Goal: Communication & Community: Ask a question

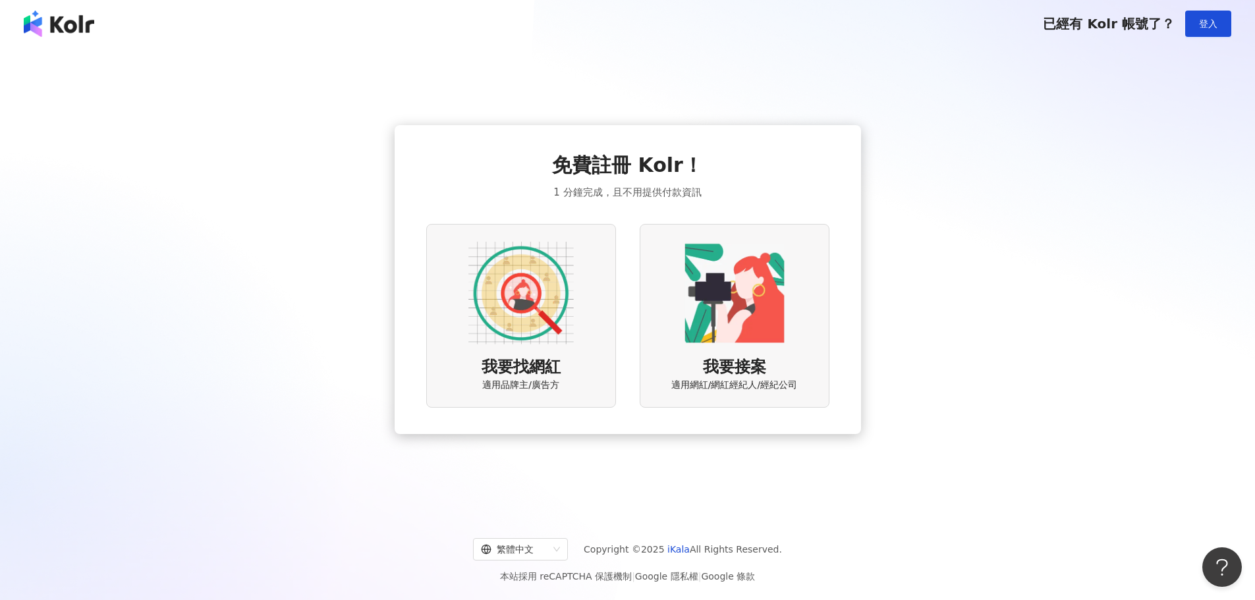
click at [727, 322] on img at bounding box center [734, 292] width 105 height 105
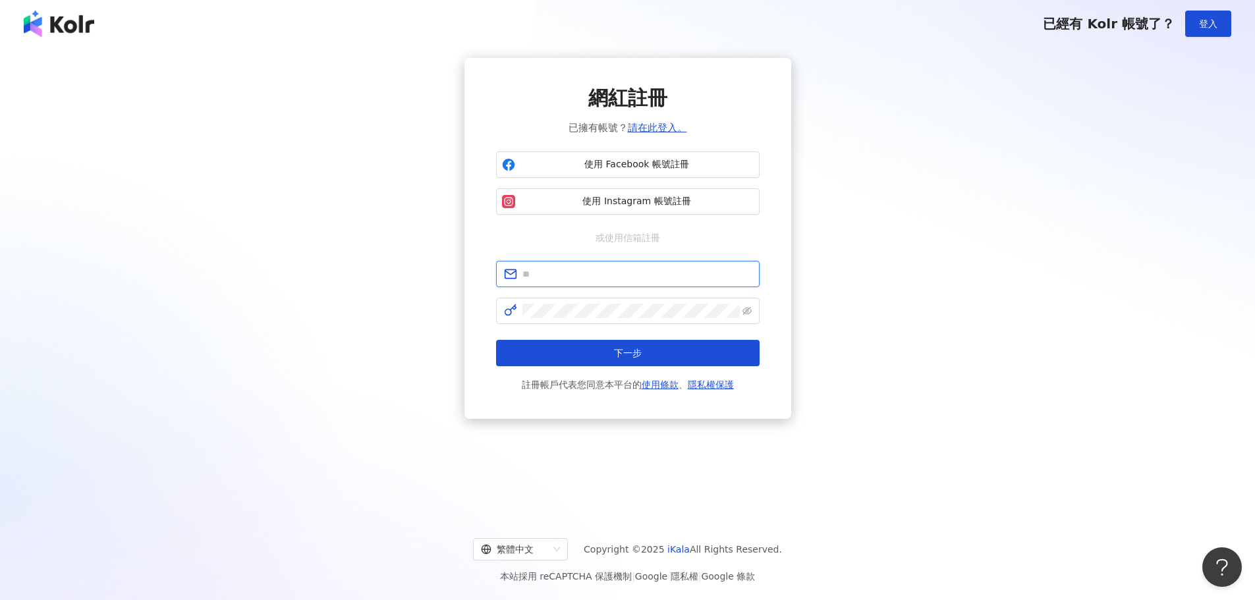
click at [667, 270] on input "text" at bounding box center [636, 274] width 229 height 14
type input "**********"
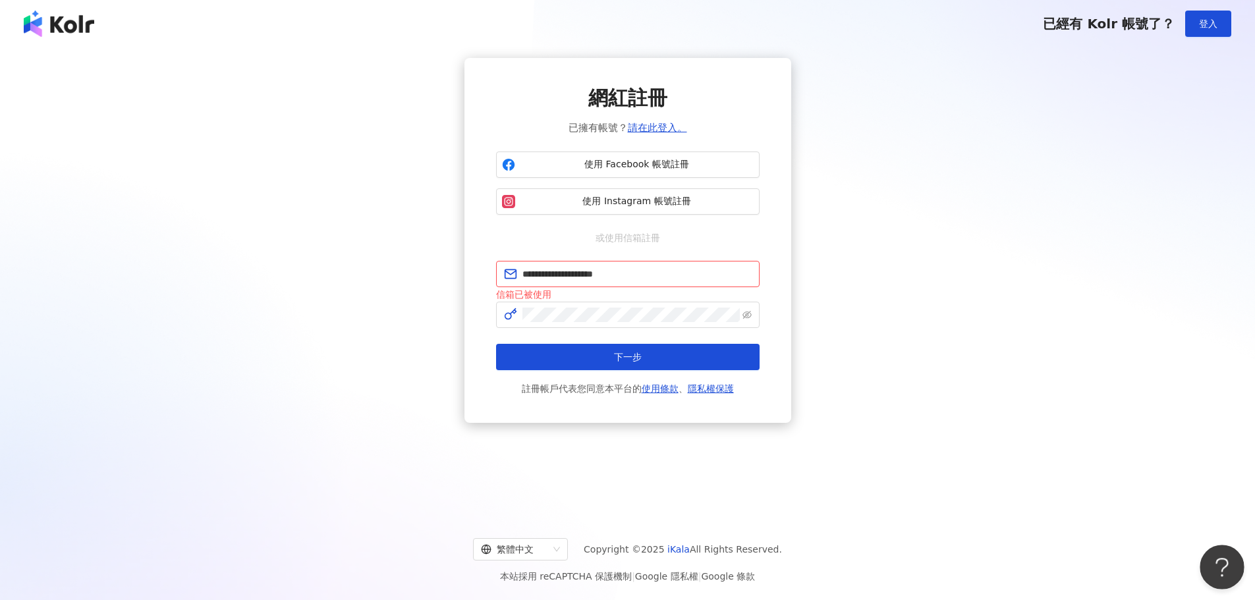
click at [1225, 559] on button "Open Beacon popover" at bounding box center [1220, 565] width 40 height 40
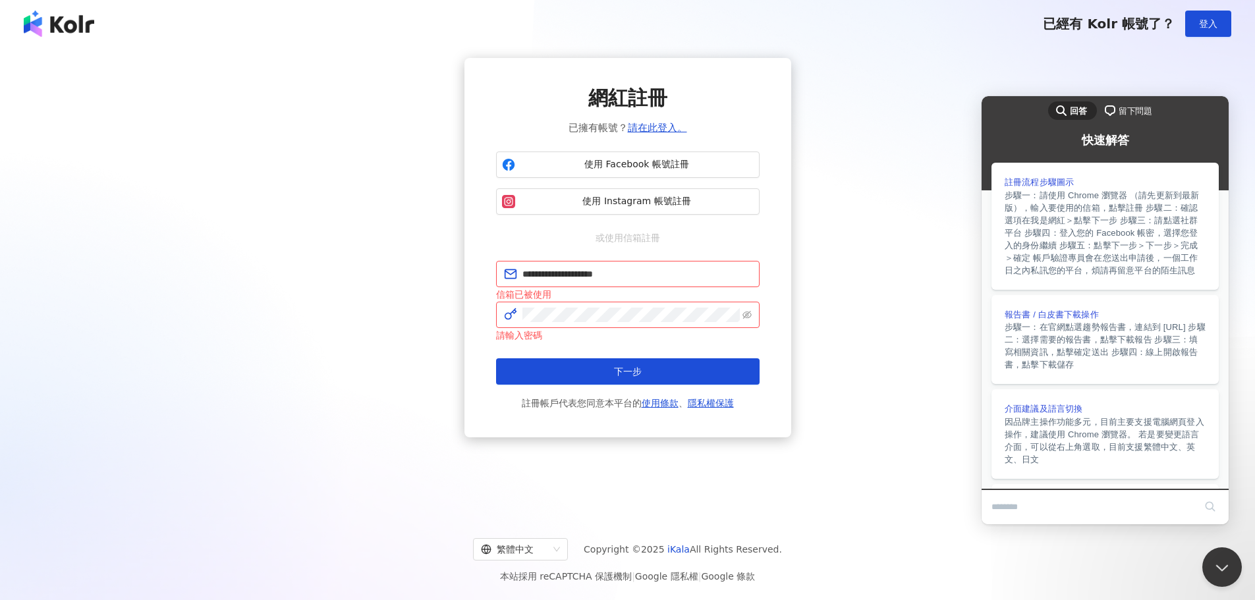
click at [1122, 105] on span "留下問題" at bounding box center [1136, 111] width 34 height 13
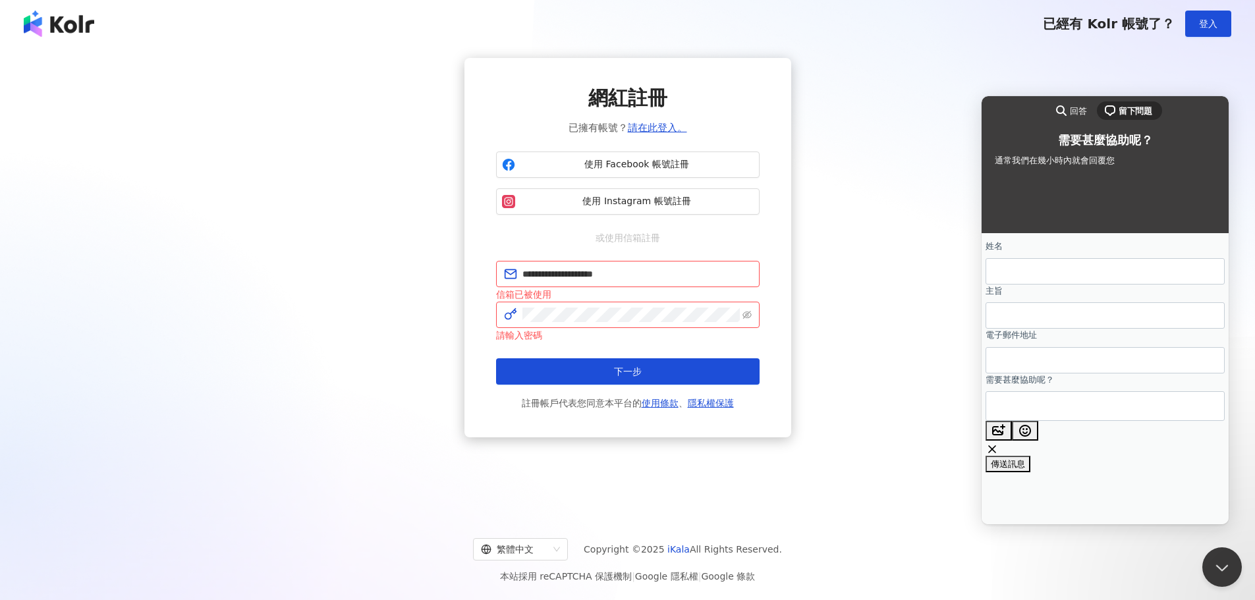
click at [1101, 275] on input "姓名" at bounding box center [1105, 272] width 218 height 24
type input "*"
type input "***"
drag, startPoint x: 1088, startPoint y: 341, endPoint x: 1084, endPoint y: 325, distance: 15.8
click at [1088, 341] on form "姓名 *** 主旨 電子郵件地址 需要甚麼協助呢？ image-plus emoji cross-large 傳送訊息" at bounding box center [1104, 356] width 239 height 233
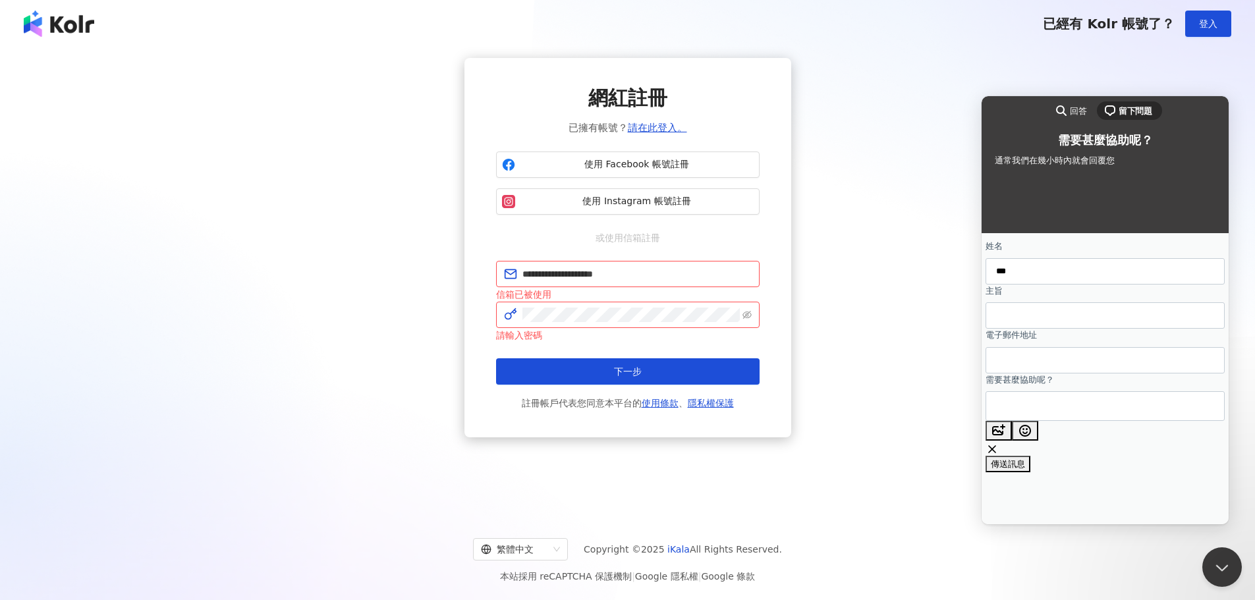
click at [1083, 324] on input "主旨" at bounding box center [1105, 316] width 218 height 24
type input "*"
type input "****"
click at [1038, 370] on input "電子郵件地址" at bounding box center [1105, 360] width 218 height 24
type input "**********"
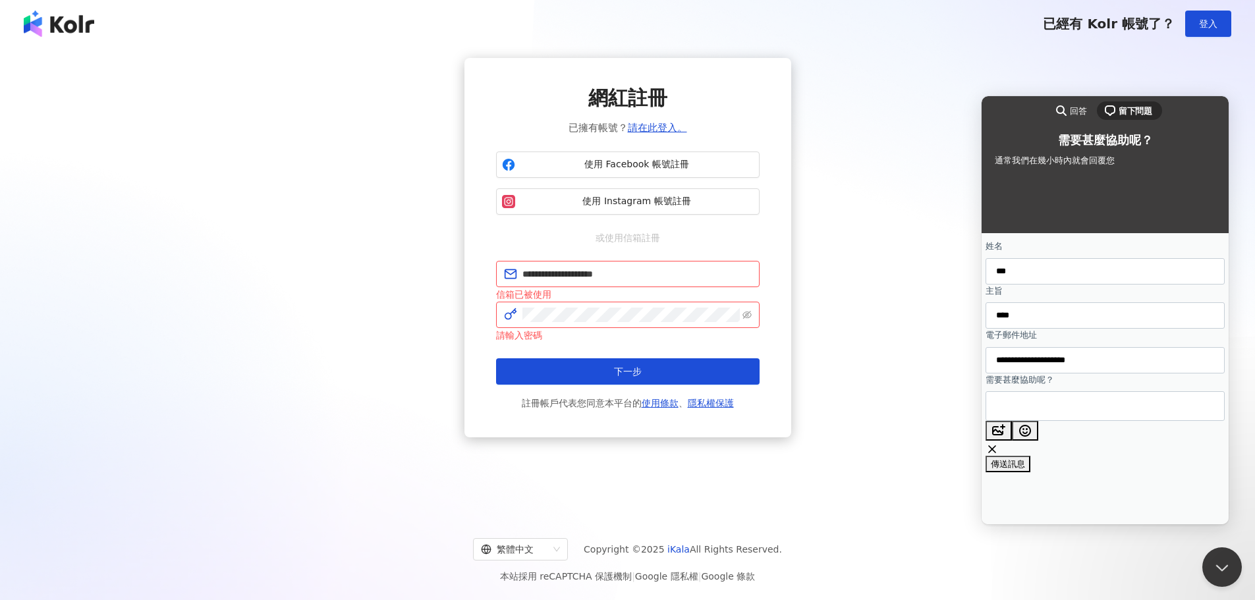
click at [1095, 420] on textarea "需要甚麼協助呢？" at bounding box center [1045, 406] width 99 height 28
type textarea "*"
type textarea "**********"
click at [1025, 494] on span "傳送訊息" at bounding box center [1008, 489] width 34 height 10
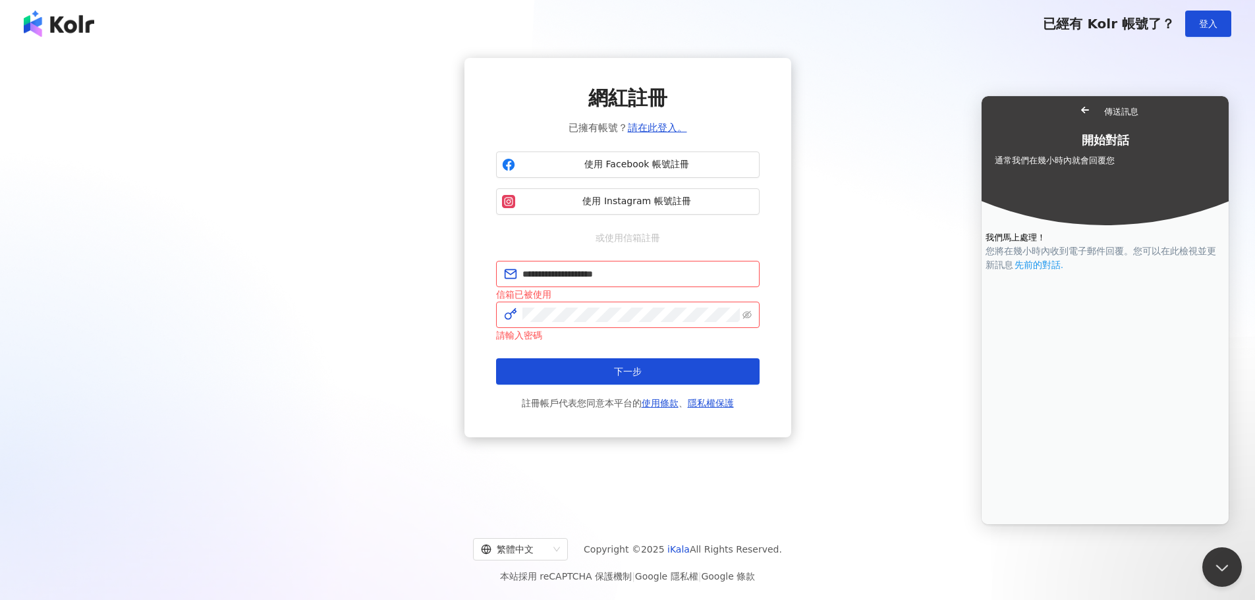
click at [1065, 272] on link "先前的對話 ." at bounding box center [1038, 265] width 51 height 14
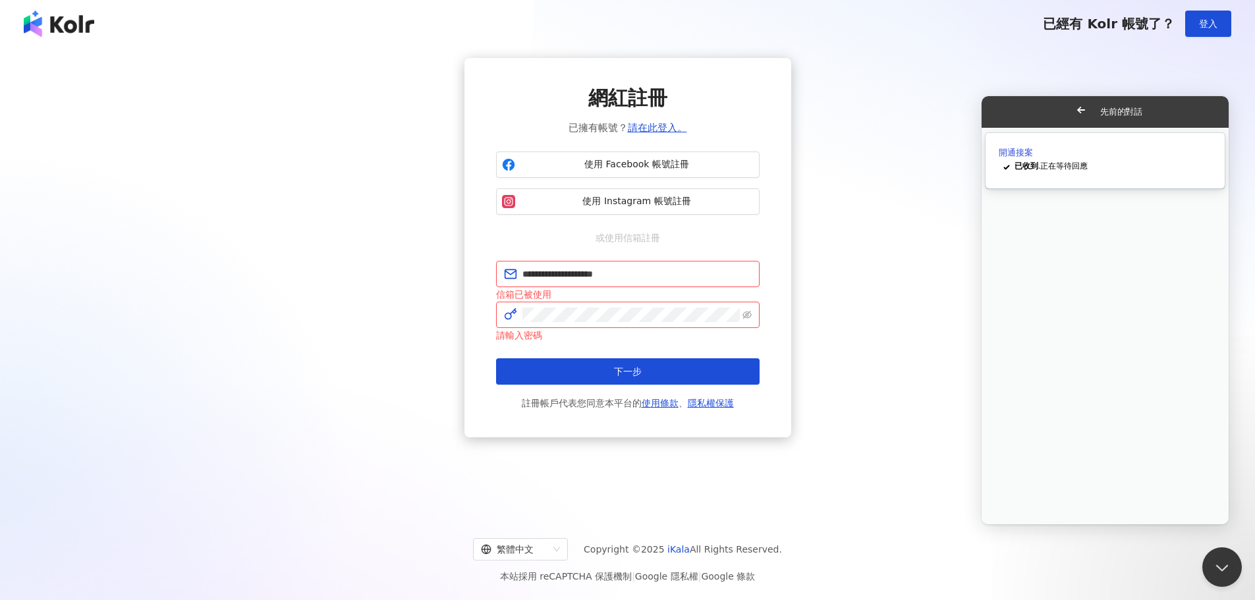
click at [1075, 175] on div "checkmark 已收到 . 正在等待回應" at bounding box center [1105, 167] width 213 height 16
click at [496, 358] on button "下一步" at bounding box center [627, 371] width 263 height 26
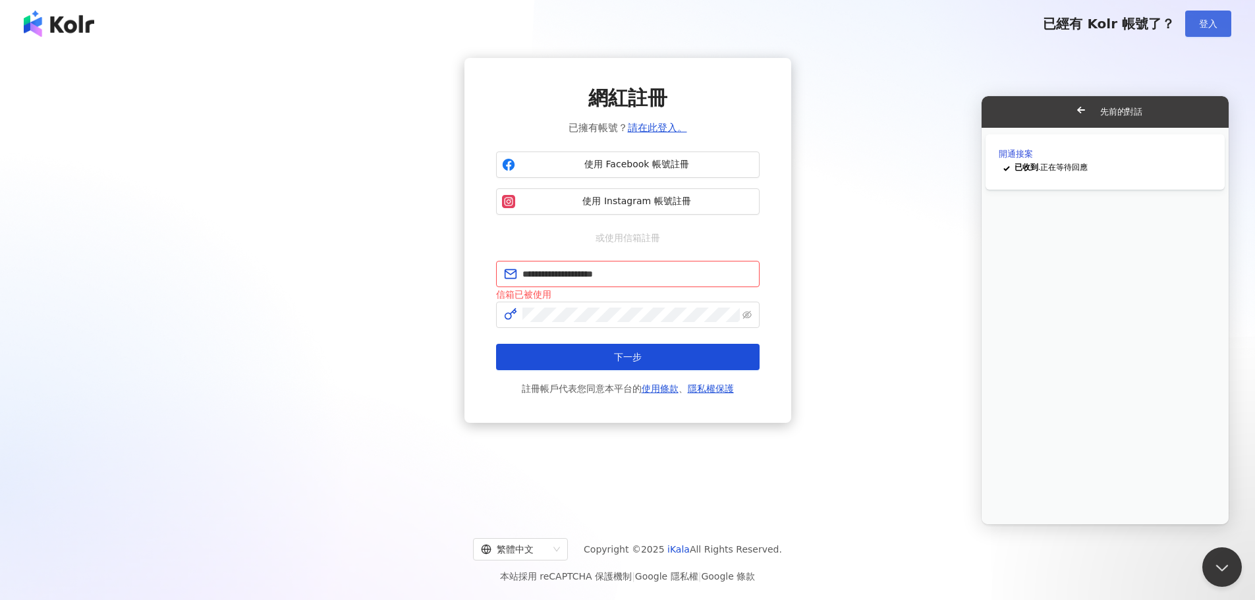
click at [1203, 27] on span "登入" at bounding box center [1208, 23] width 18 height 11
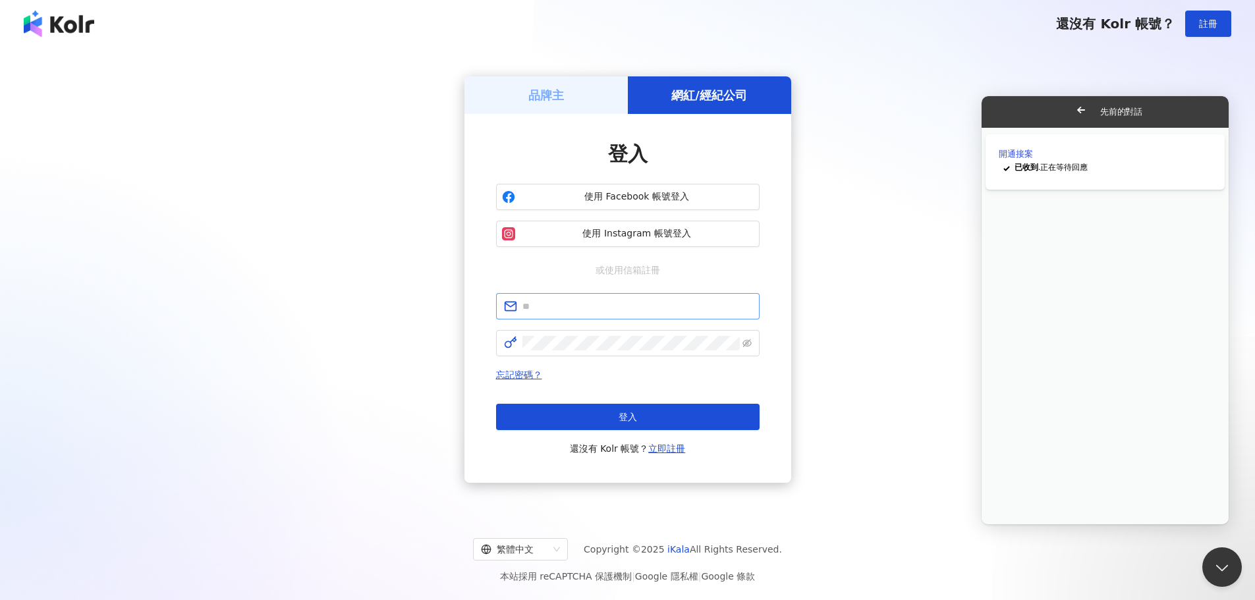
click at [561, 315] on span at bounding box center [627, 306] width 263 height 26
click at [545, 306] on input "text" at bounding box center [636, 306] width 229 height 14
type input "**********"
click button "登入" at bounding box center [627, 417] width 263 height 26
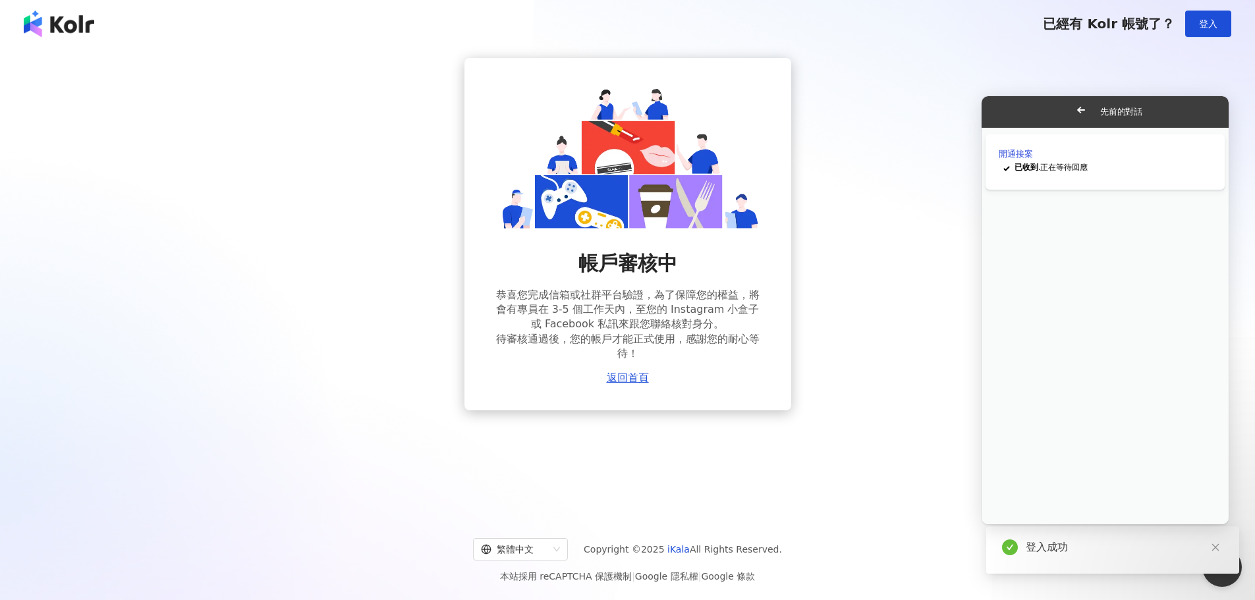
click at [653, 313] on span "恭喜您完成信箱或社群平台驗證，為了保障您的權益，將會有專員在 3-5 個工作天內，至您的 Instagram 小盒子或 Facebook 私訊來跟您聯絡核對身…" at bounding box center [627, 325] width 263 height 74
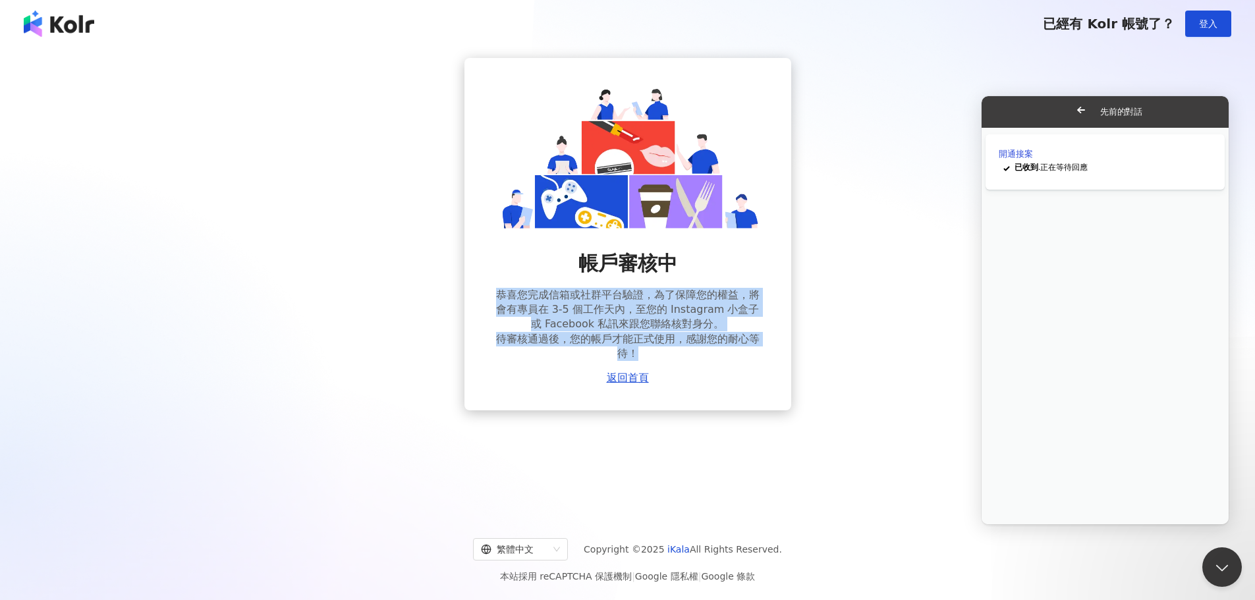
drag, startPoint x: 495, startPoint y: 297, endPoint x: 734, endPoint y: 352, distance: 245.3
click at [734, 352] on span "恭喜您完成信箱或社群平台驗證，為了保障您的權益，將會有專員在 3-5 個工作天內，至您的 Instagram 小盒子或 Facebook 私訊來跟您聯絡核對身…" at bounding box center [627, 325] width 263 height 74
copy span "恭喜您完成信箱或社群平台驗證，為了保障您的權益，將會有專員在 3-5 個工作天內，至您的 Instagram 小盒子或 Facebook 私訊來跟您聯絡核對身…"
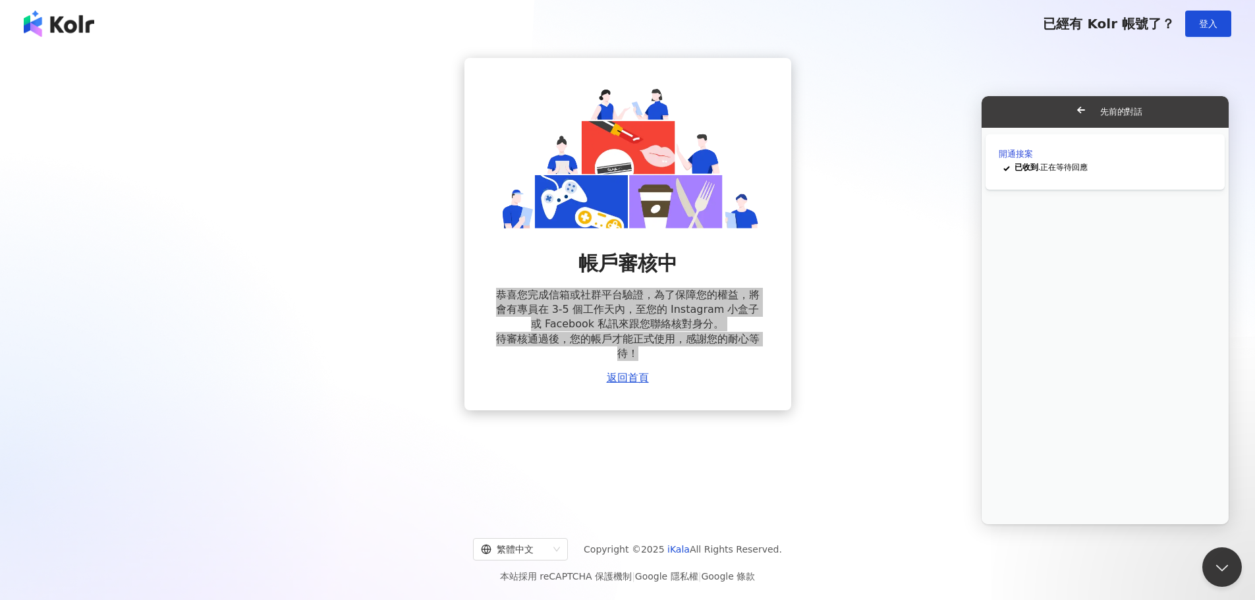
paste textarea "**********"
type textarea "**********"
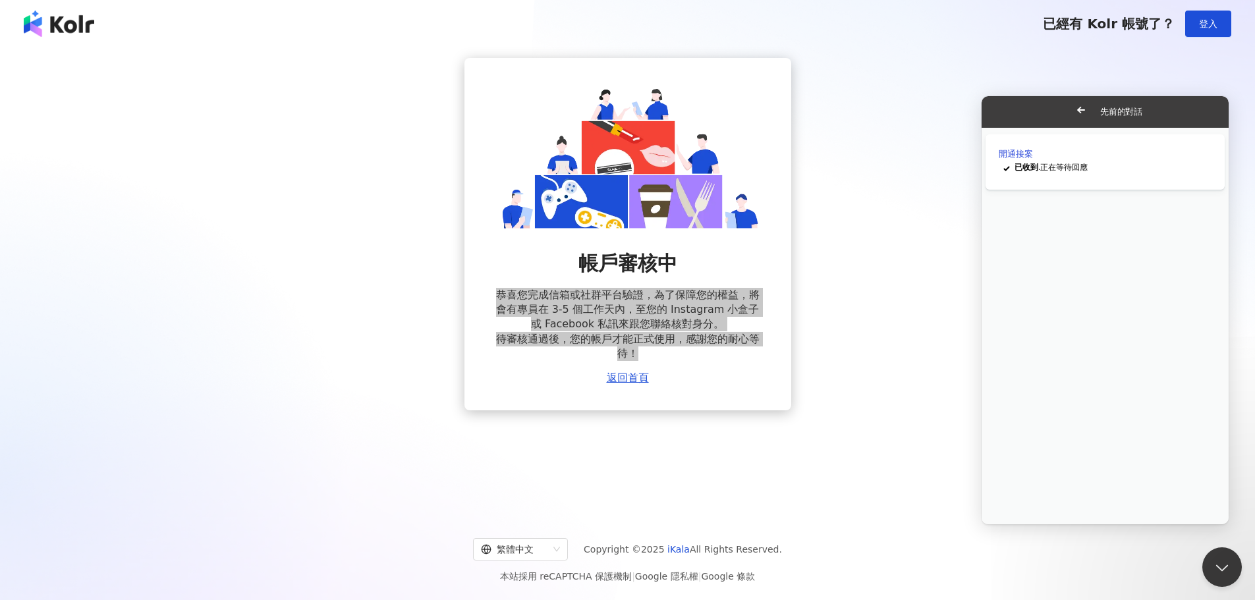
scroll to position [0, 0]
click at [1006, 525] on button "Close" at bounding box center [994, 533] width 24 height 17
drag, startPoint x: 1962, startPoint y: 203, endPoint x: 989, endPoint y: 103, distance: 978.0
click at [1073, 103] on span "Go back" at bounding box center [1081, 110] width 16 height 16
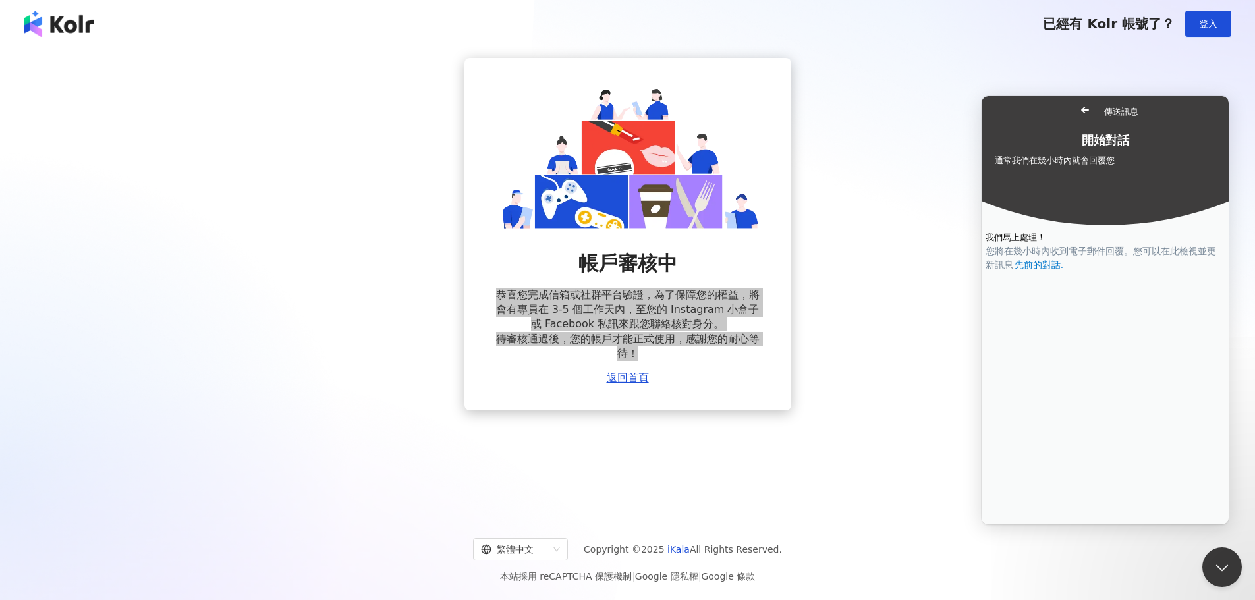
click at [1077, 111] on span "Go back" at bounding box center [1085, 110] width 16 height 16
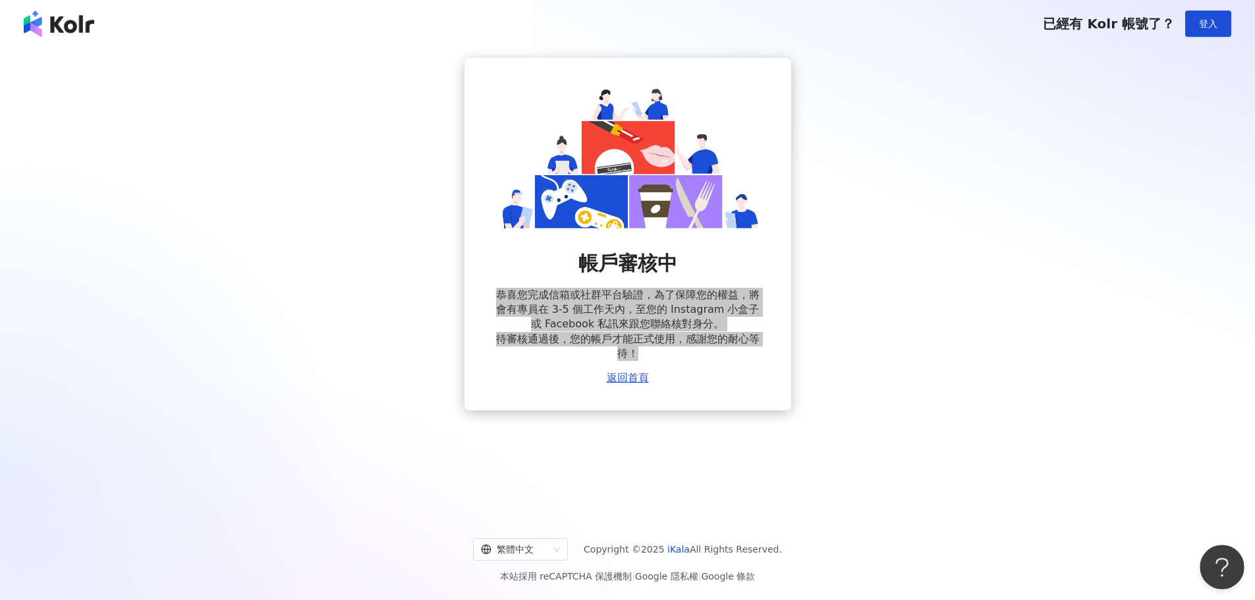
click at [1223, 559] on button "Open Beacon popover" at bounding box center [1220, 565] width 40 height 40
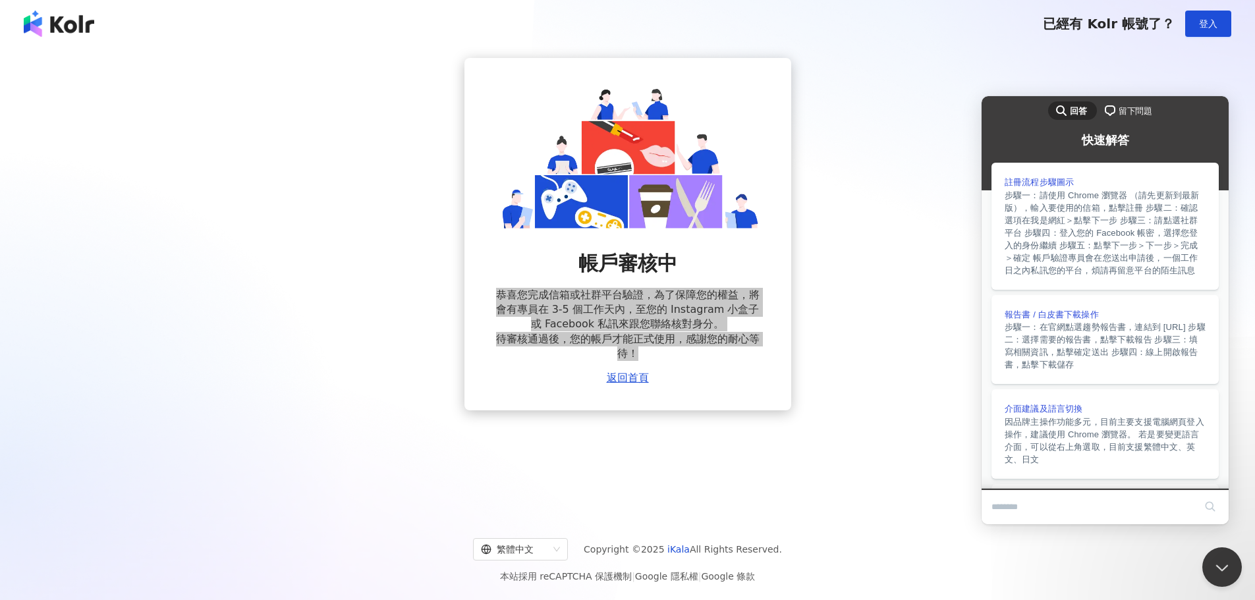
click at [1134, 109] on span "留下問題" at bounding box center [1136, 111] width 34 height 13
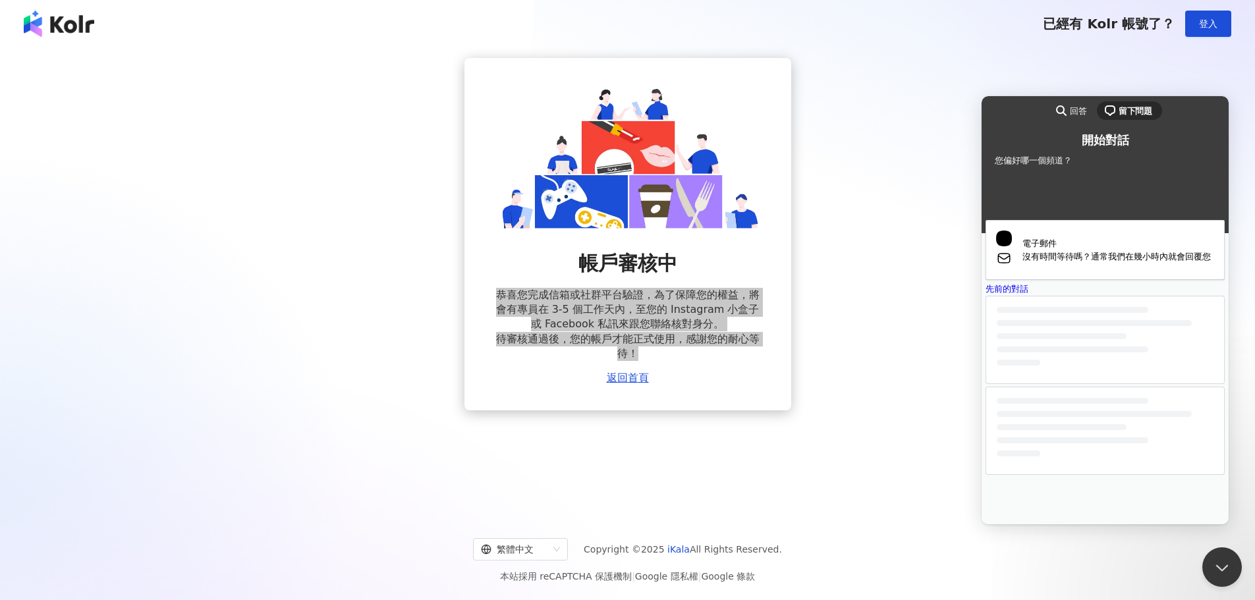
click at [1098, 475] on div at bounding box center [1104, 431] width 239 height 88
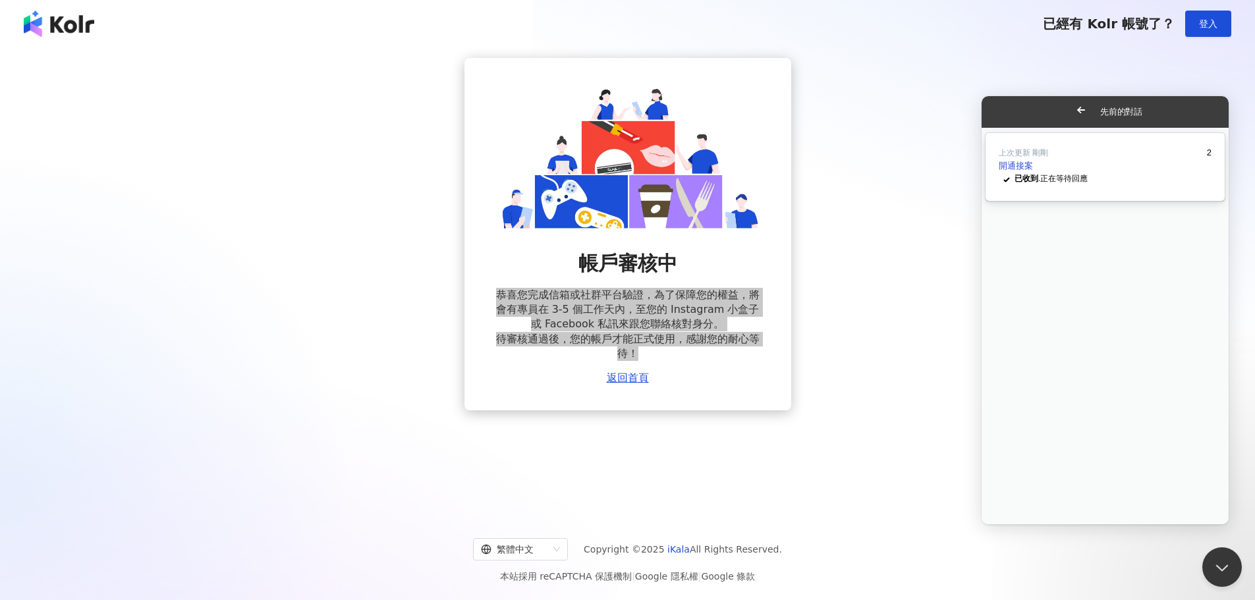
click at [1090, 173] on div "開通接案" at bounding box center [1105, 165] width 213 height 13
click at [1006, 525] on button "Close" at bounding box center [994, 533] width 24 height 17
click at [1073, 113] on span "Go back" at bounding box center [1081, 110] width 16 height 16
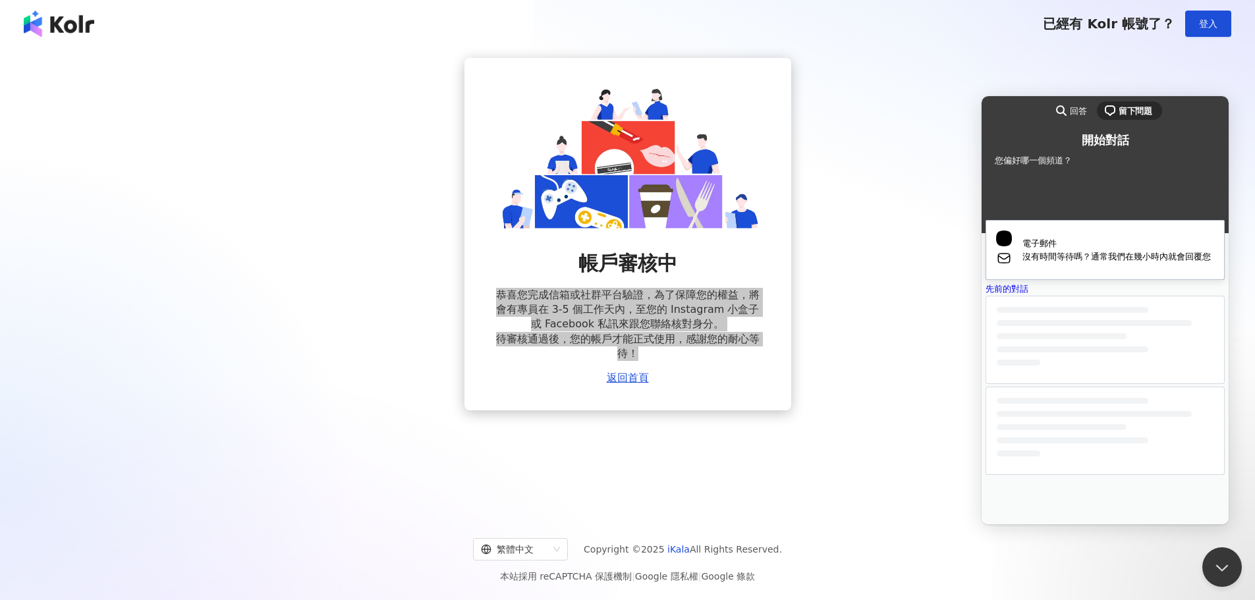
click at [1166, 263] on span "沒有時間等待嗎？通常我們在幾小時內就會回覆您" at bounding box center [1118, 256] width 192 height 13
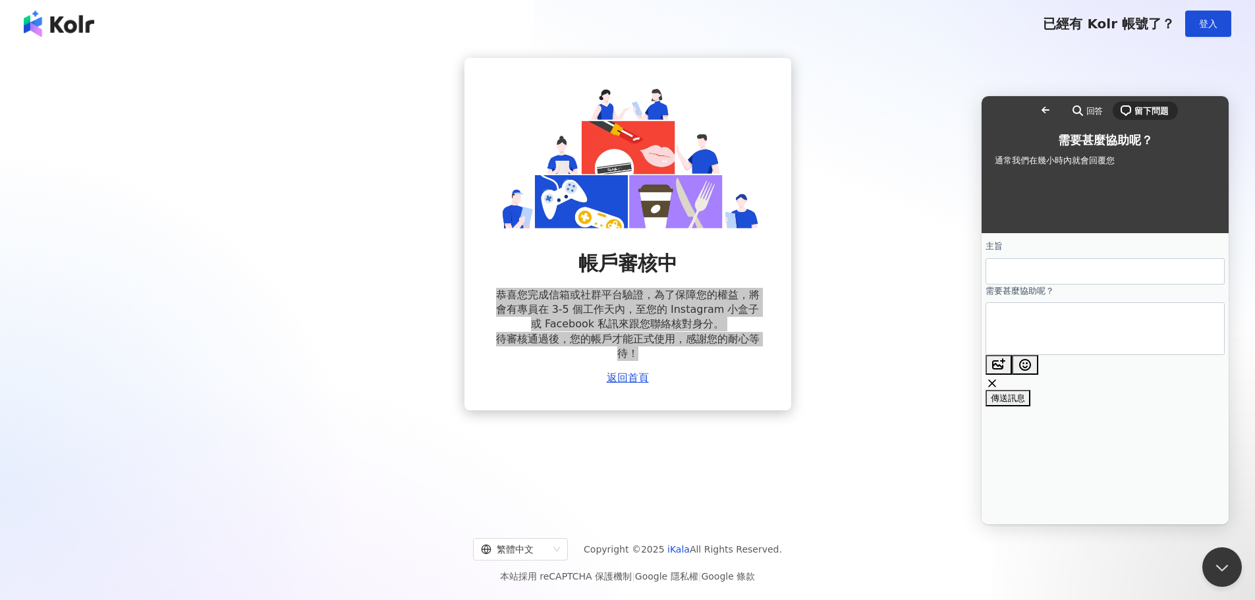
click at [1173, 279] on input "主旨" at bounding box center [1105, 272] width 218 height 24
click at [1037, 111] on span "Go back" at bounding box center [1045, 110] width 16 height 16
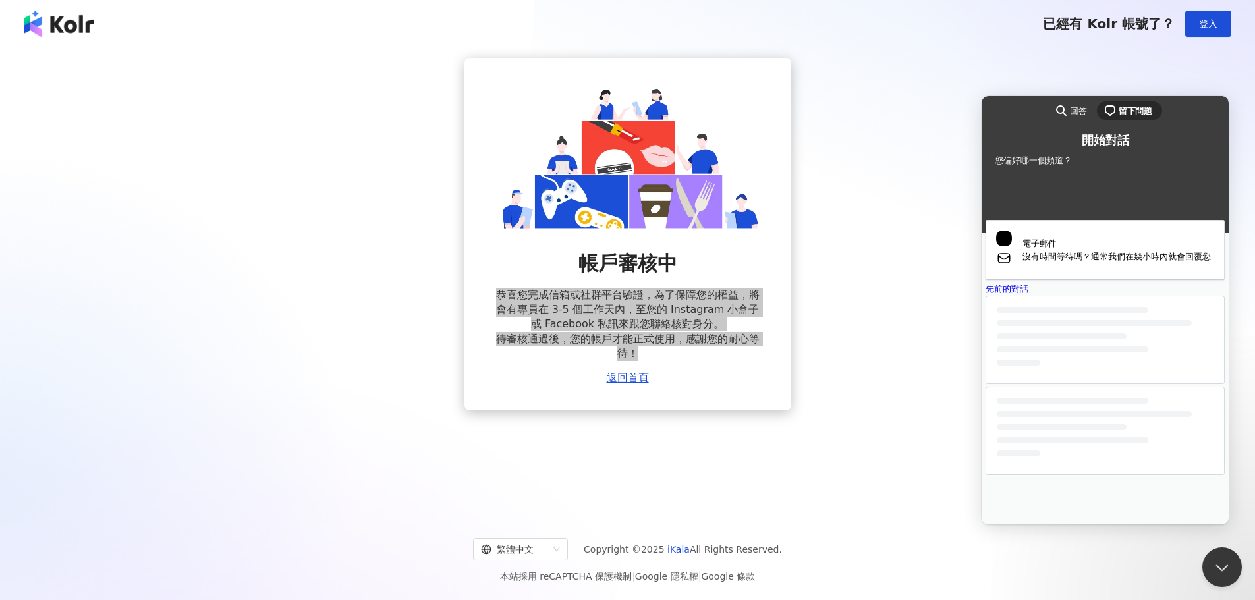
click at [1157, 456] on div at bounding box center [1105, 427] width 217 height 59
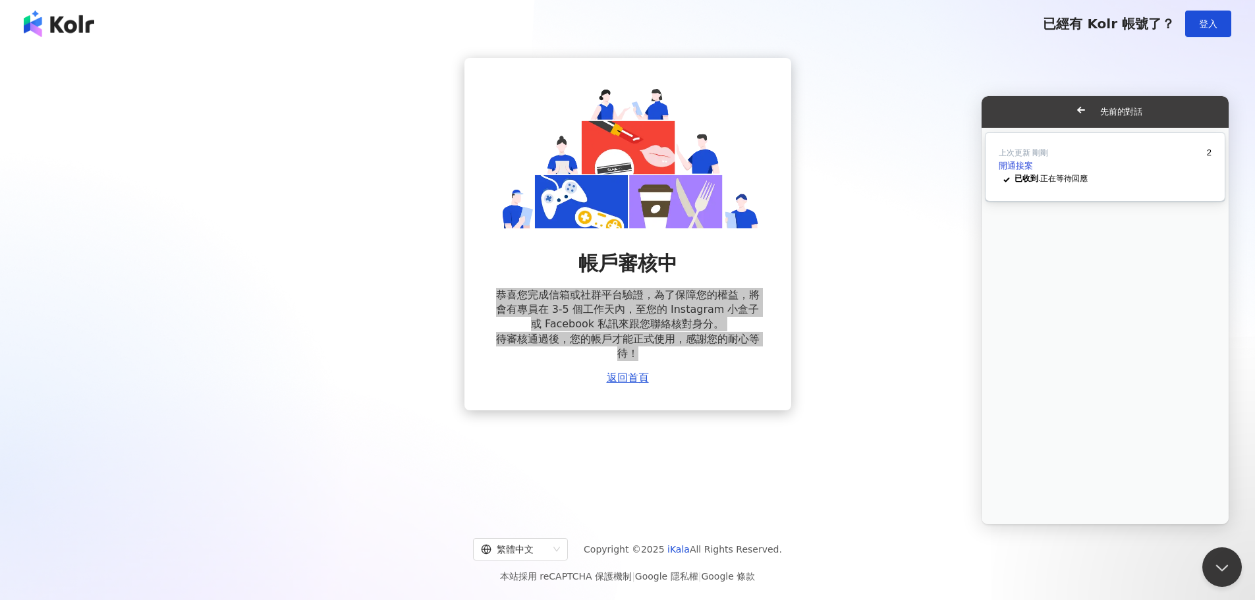
click at [1189, 185] on div "已收到 . 正在等待回應" at bounding box center [1112, 178] width 197 height 13
click at [1094, 580] on div "您好 我們一直沒有收到開通接案的回覆 請問可以協助幫忙嗎 謝謝" at bounding box center [1105, 593] width 246 height 26
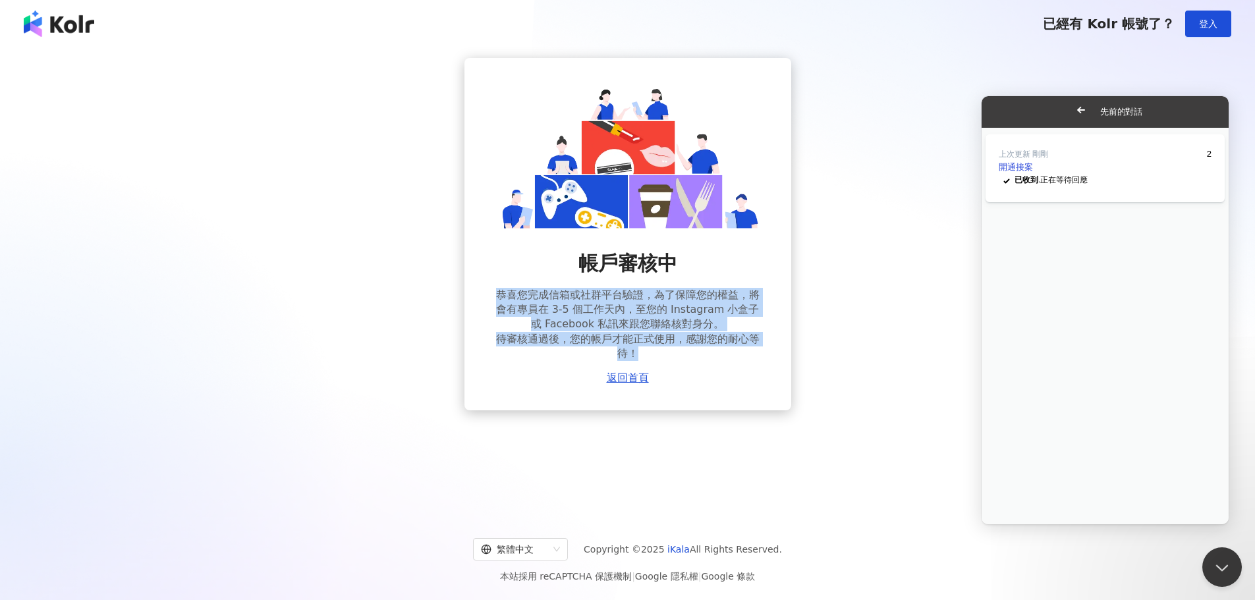
click at [87, 27] on img at bounding box center [59, 24] width 70 height 26
